Goal: Transaction & Acquisition: Purchase product/service

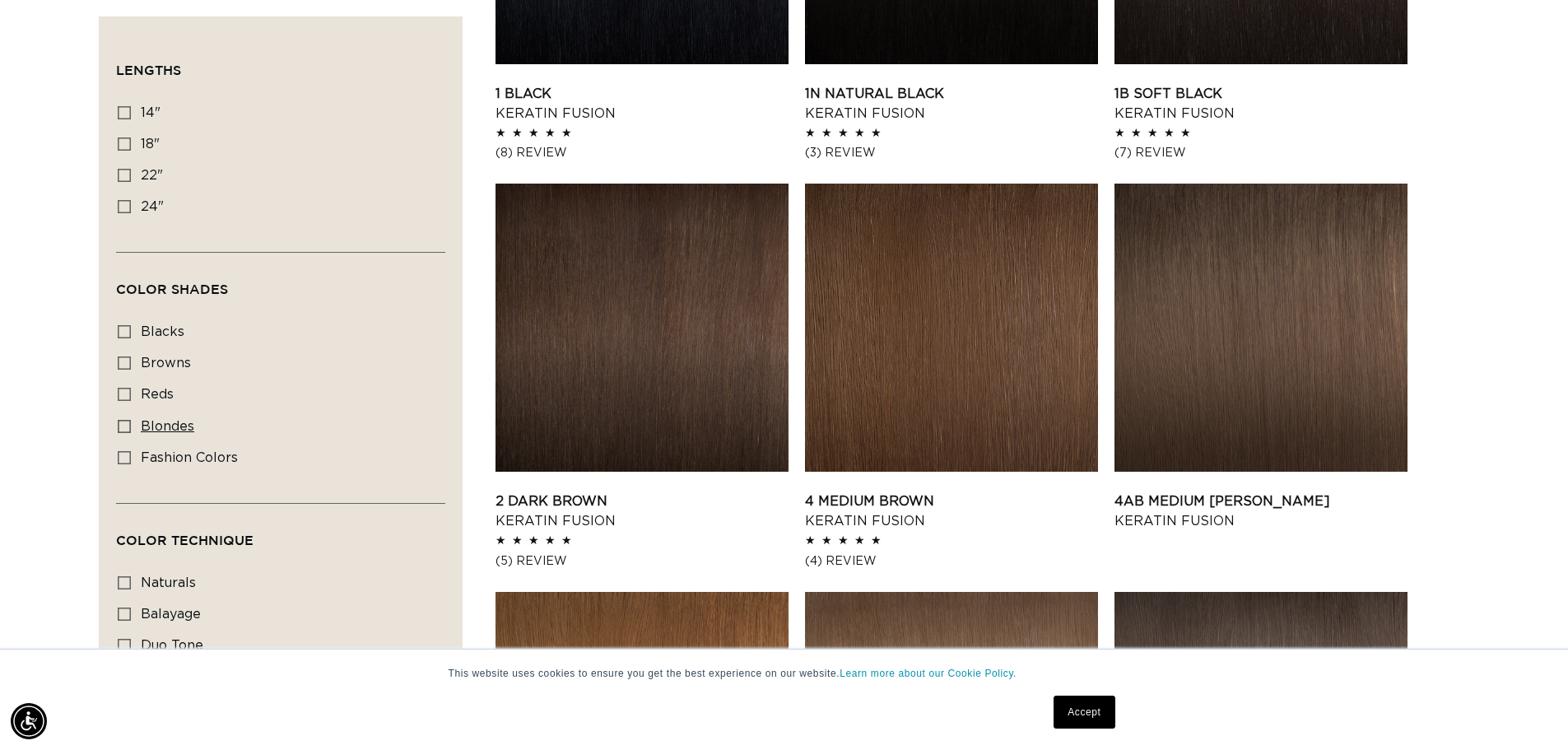
scroll to position [823, 0]
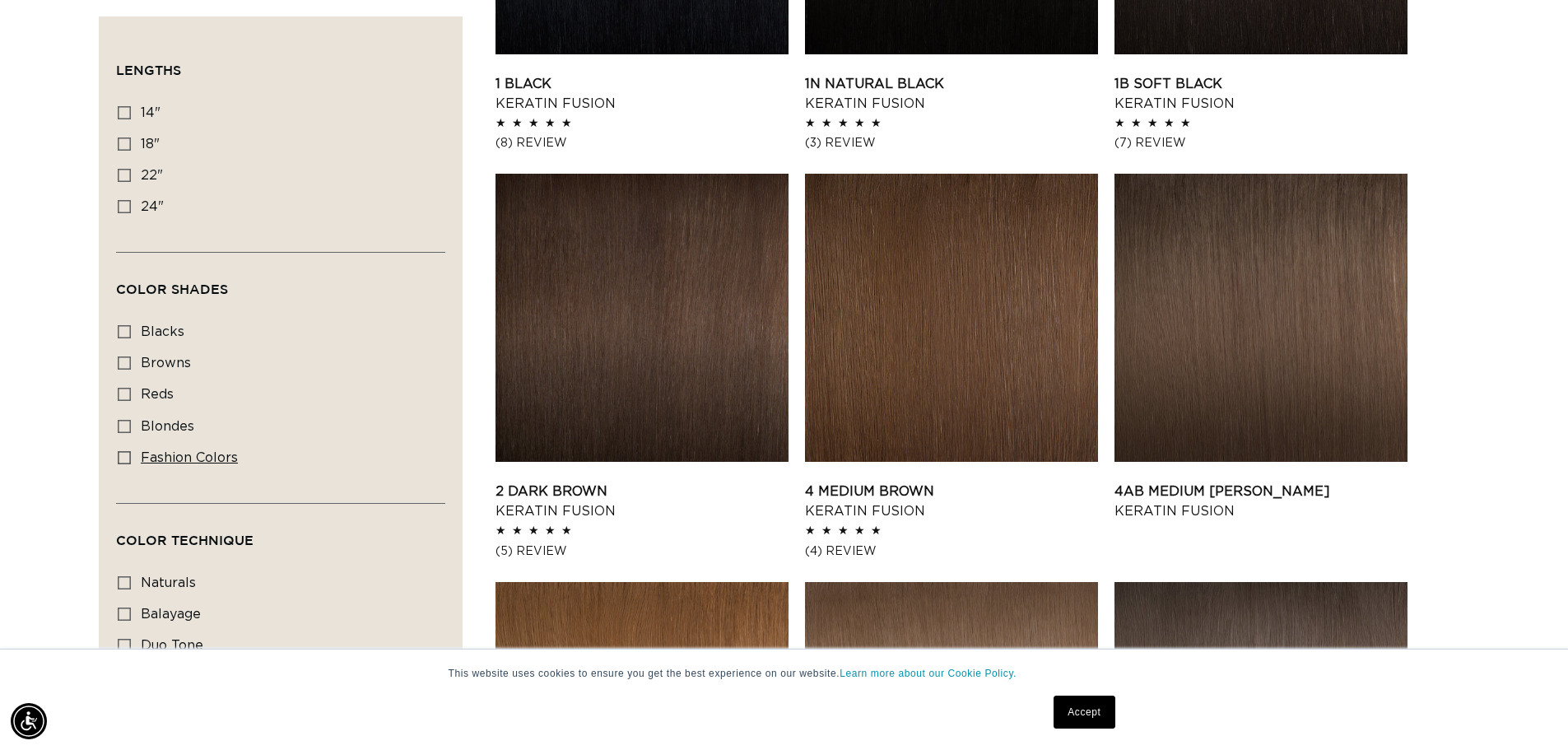
click at [209, 453] on span "fashion colors" at bounding box center [189, 457] width 97 height 13
click at [131, 453] on input "fashion colors fashion colors (8 products)" at bounding box center [124, 457] width 13 height 13
checkbox input "true"
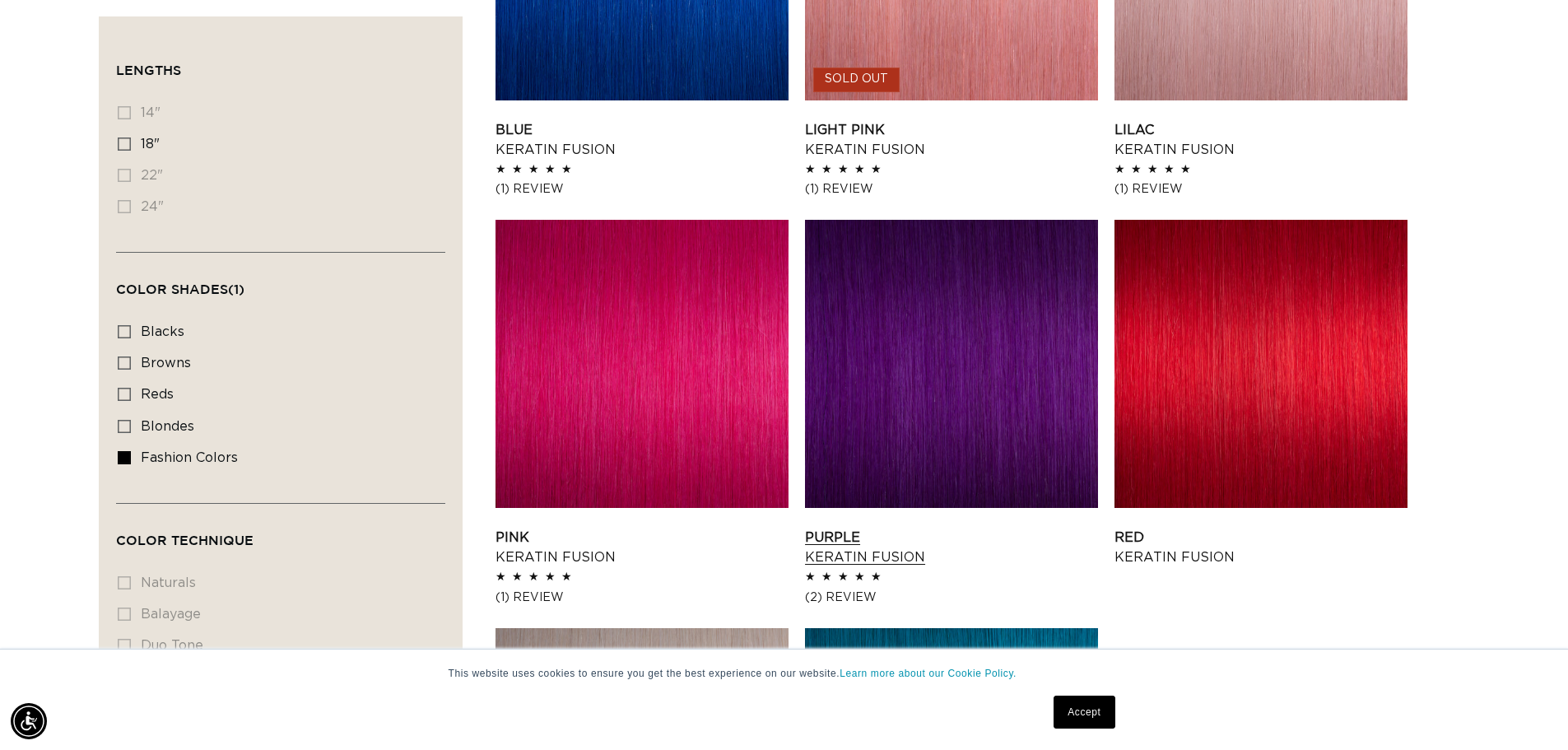
scroll to position [905, 0]
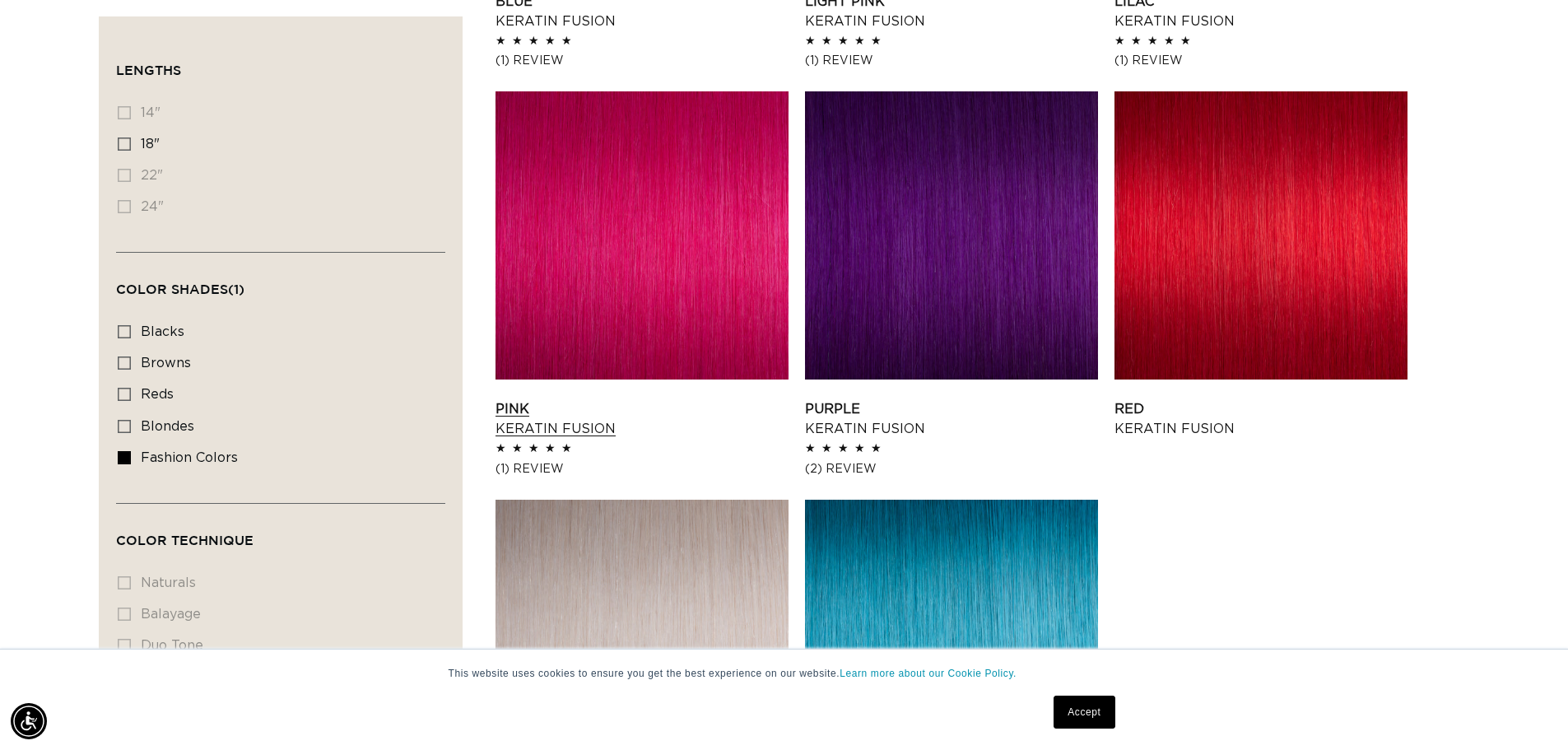
click at [646, 400] on link "Pink Keratin Fusion" at bounding box center [642, 419] width 293 height 39
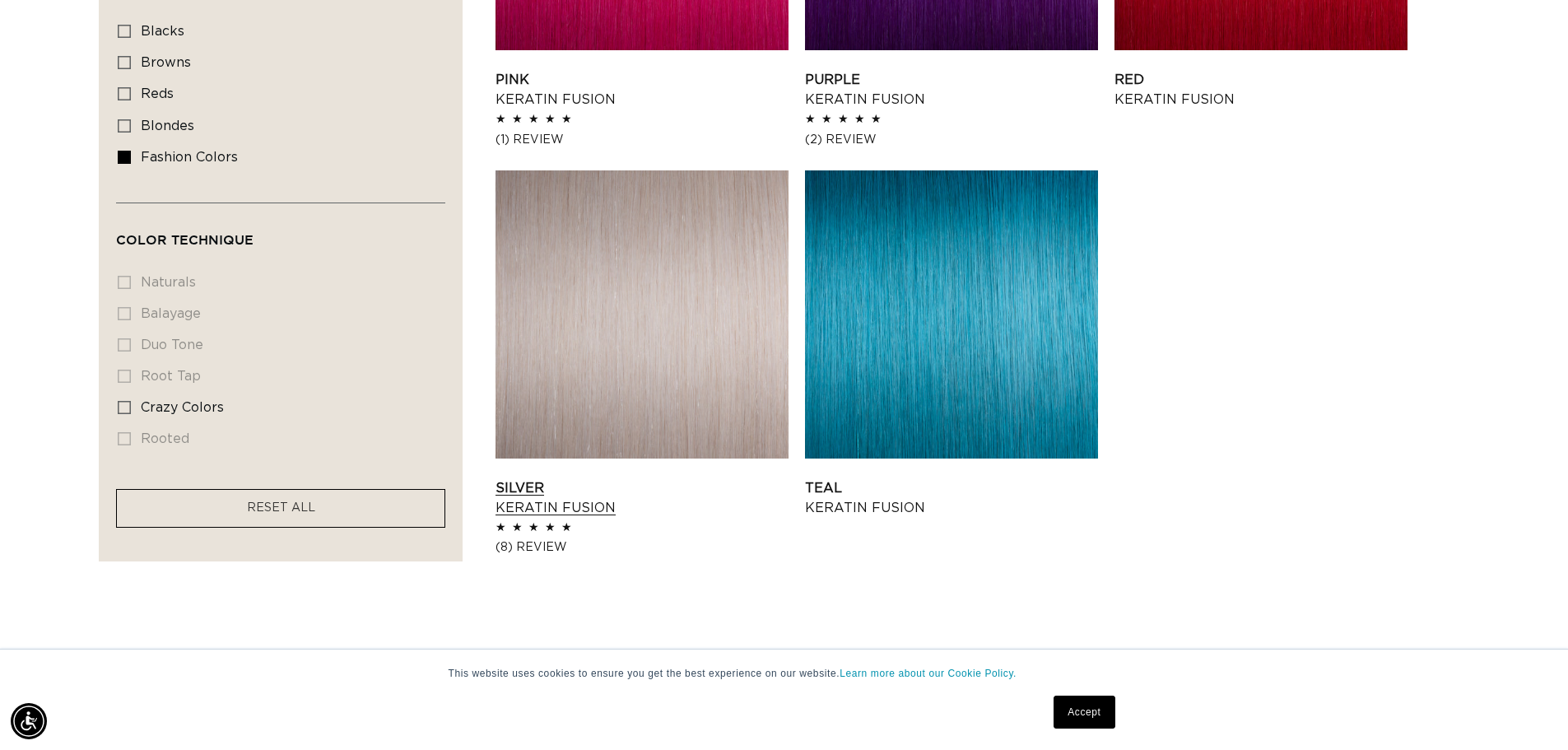
scroll to position [0, 0]
click at [629, 478] on link "Silver Keratin Fusion" at bounding box center [642, 498] width 293 height 39
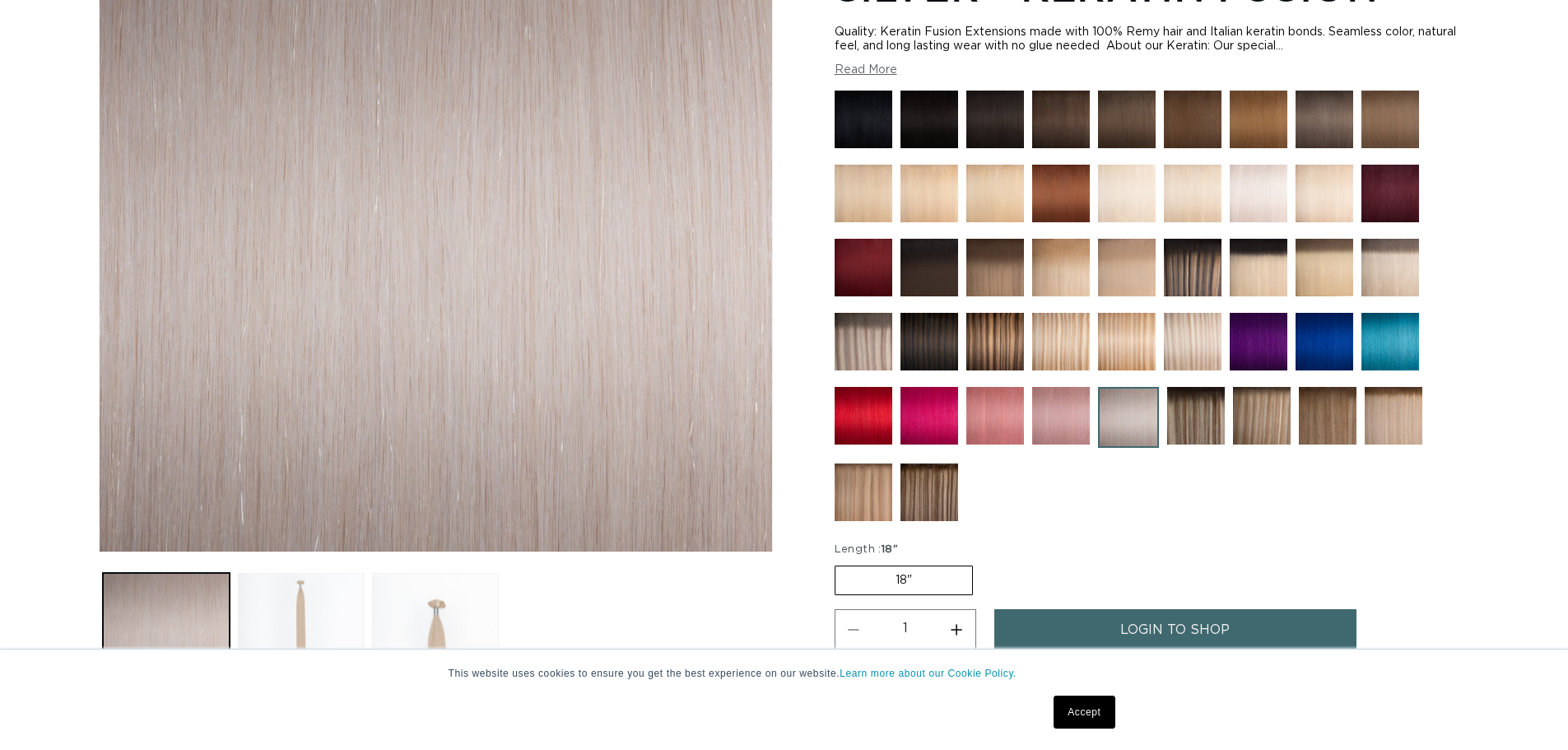
scroll to position [329, 0]
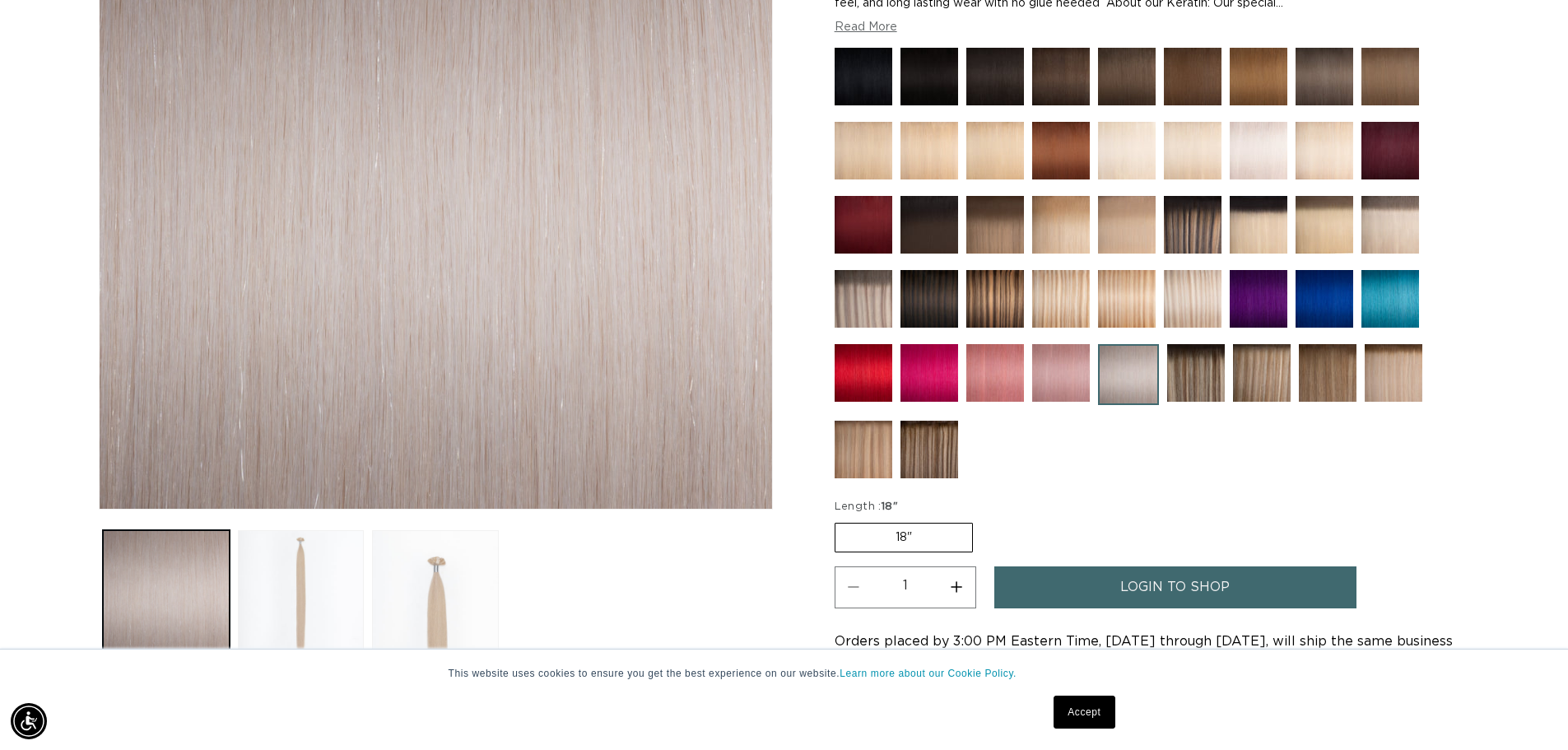
click at [1243, 145] on img at bounding box center [1258, 150] width 58 height 58
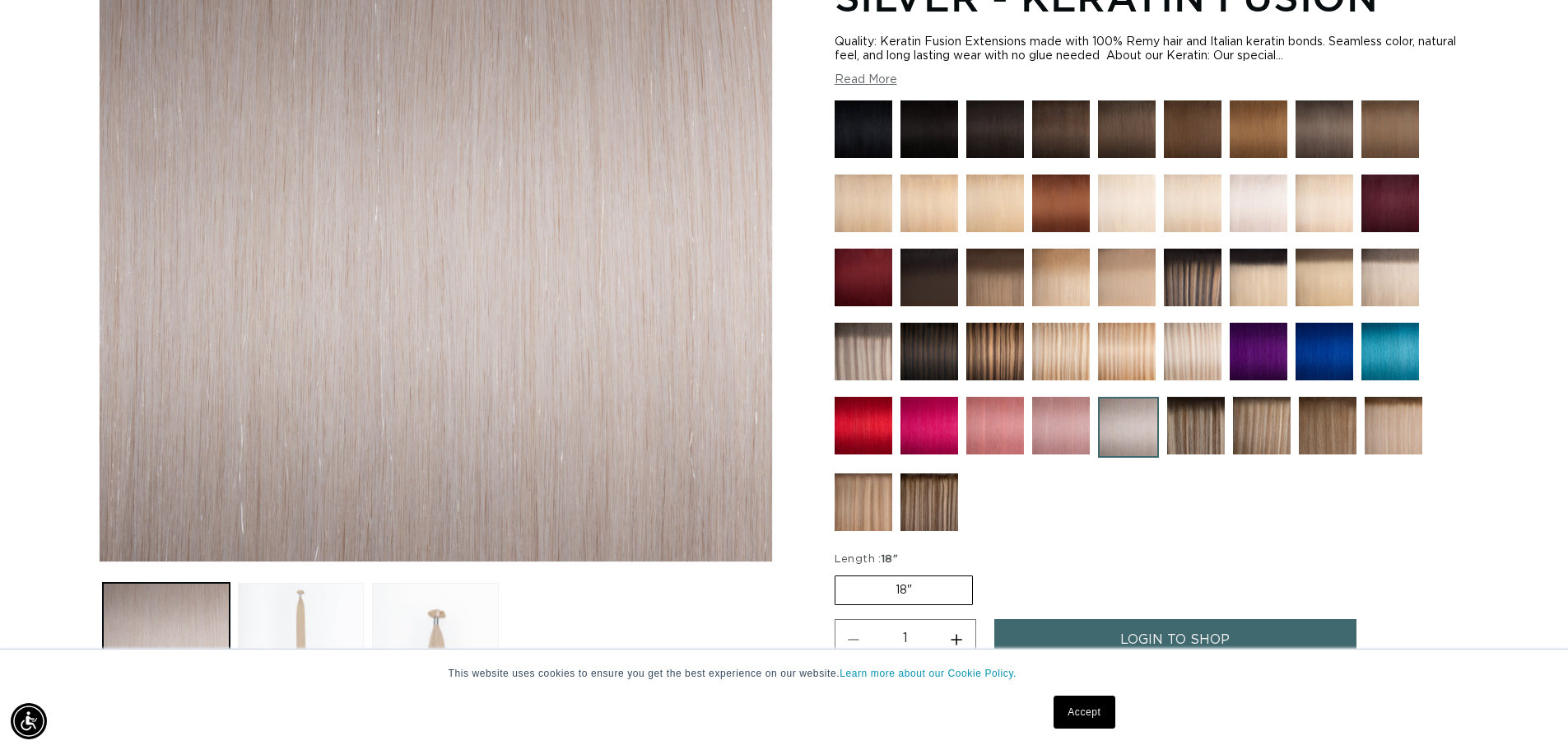
scroll to position [0, 0]
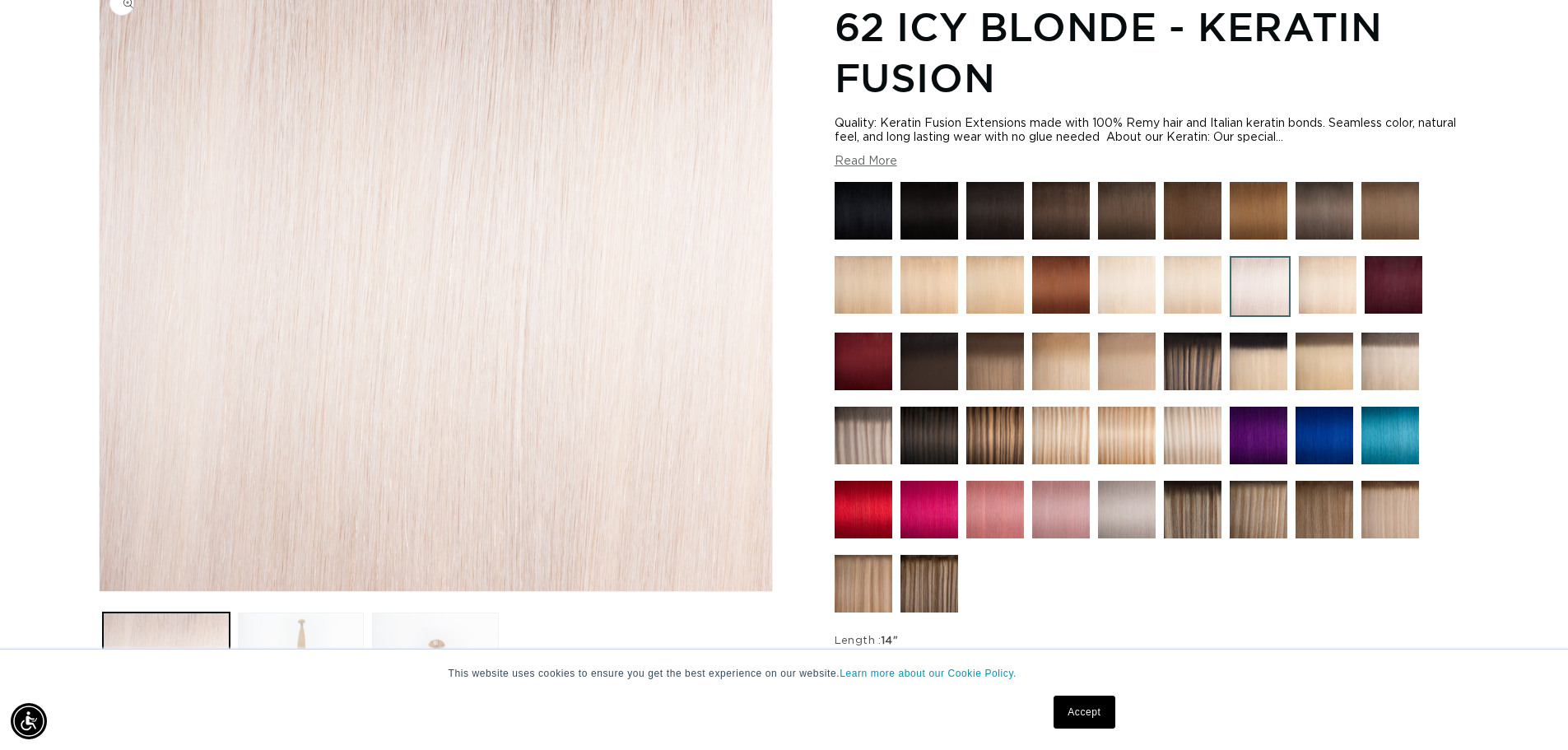
scroll to position [0, 1451]
click at [1135, 517] on img at bounding box center [1126, 509] width 58 height 58
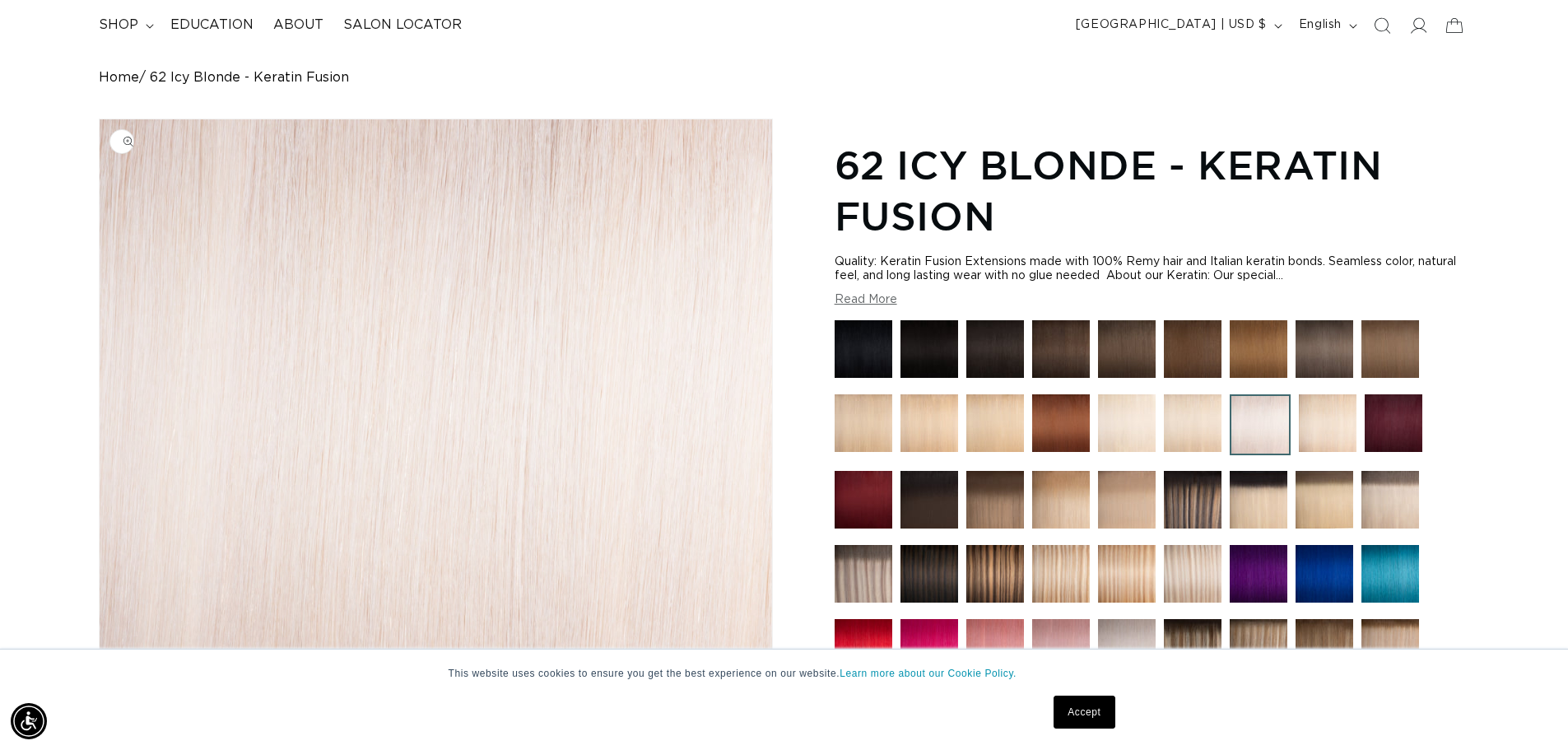
scroll to position [0, 0]
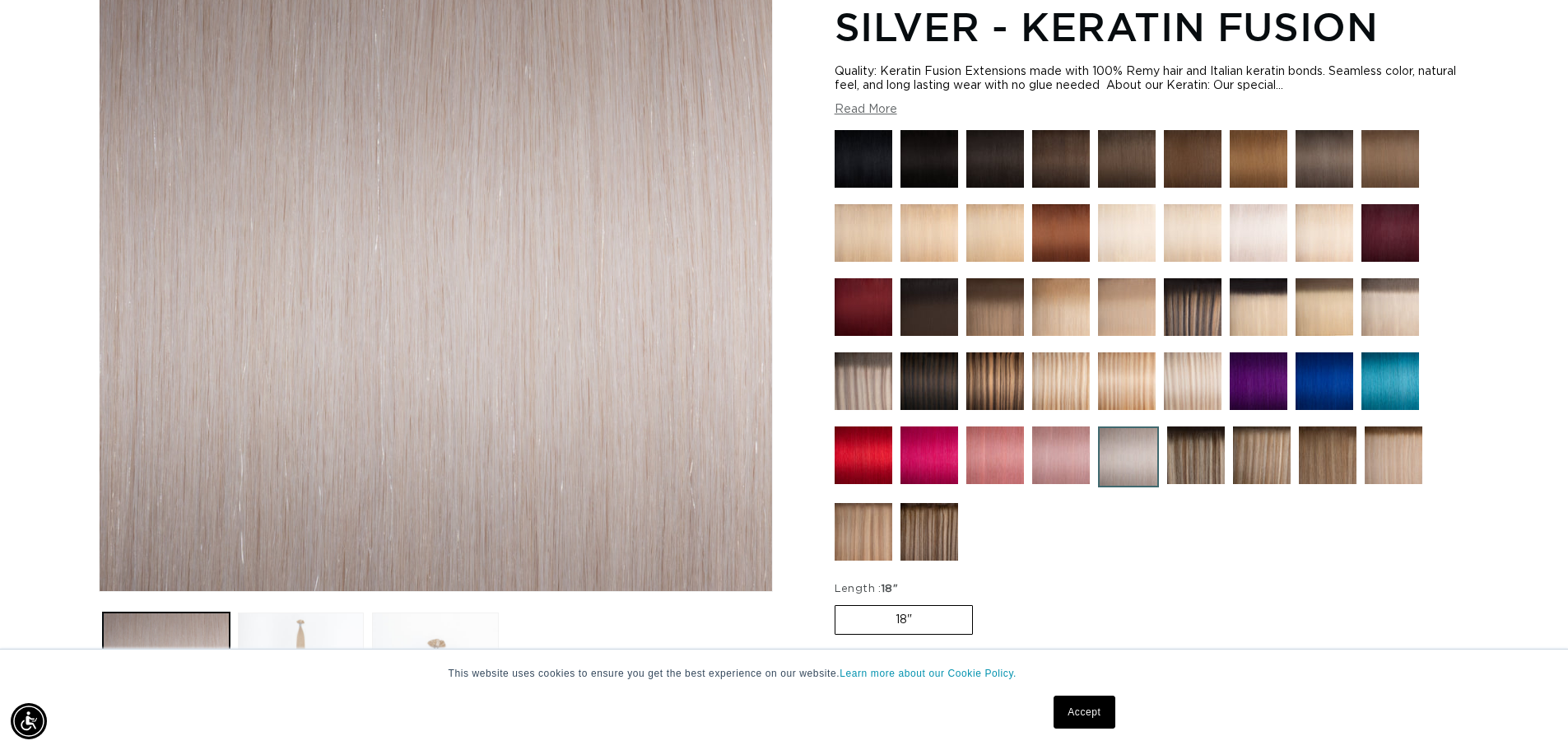
scroll to position [0, 1451]
click at [1279, 237] on img at bounding box center [1258, 232] width 58 height 58
